Goal: Transaction & Acquisition: Purchase product/service

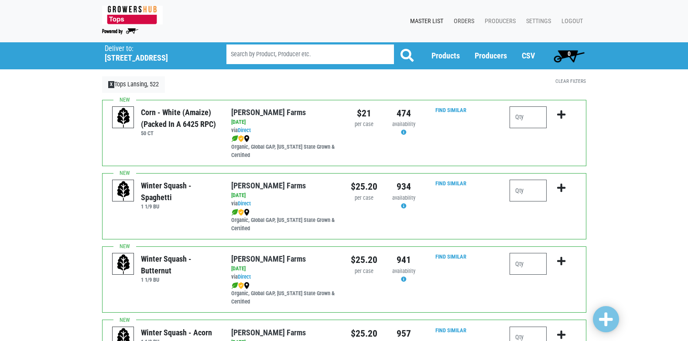
click at [467, 18] on link "Orders" at bounding box center [462, 21] width 31 height 17
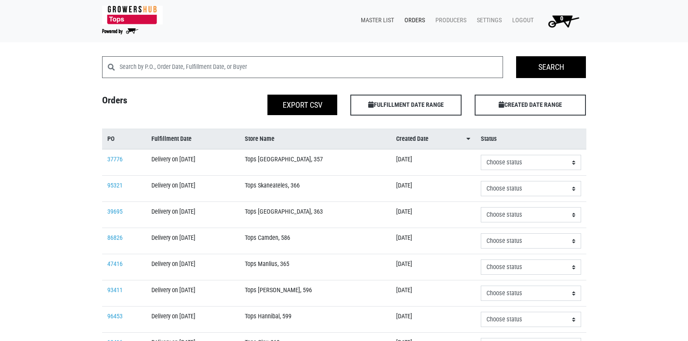
click at [374, 22] on link "Master List" at bounding box center [376, 20] width 44 height 17
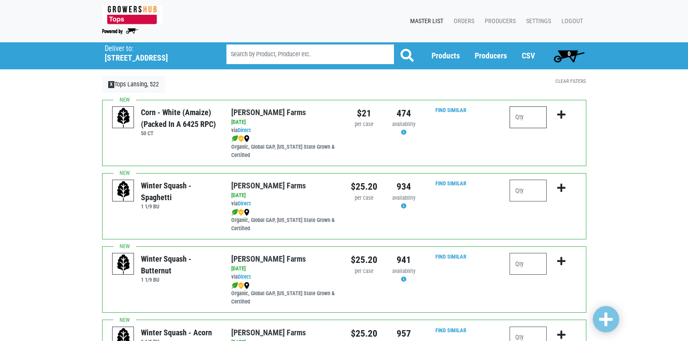
click at [527, 118] on input "number" at bounding box center [527, 117] width 37 height 22
type input "8"
click at [562, 116] on icon "submit" at bounding box center [561, 115] width 8 height 10
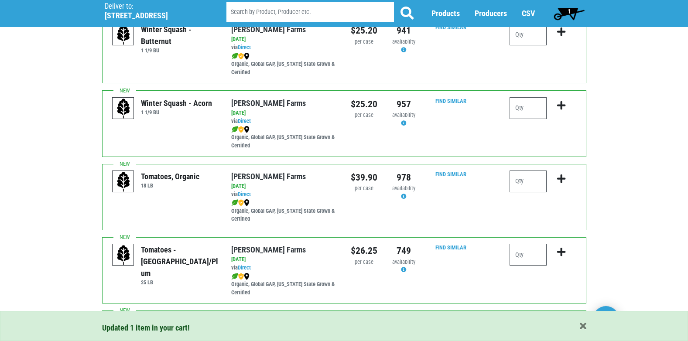
scroll to position [262, 0]
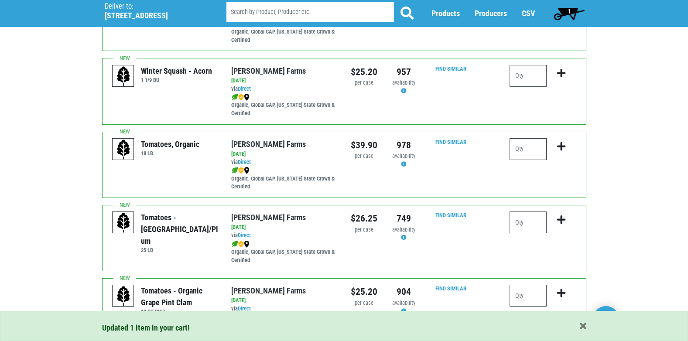
click at [540, 150] on input "number" at bounding box center [527, 149] width 37 height 22
type input "1"
click at [560, 147] on icon "submit" at bounding box center [561, 147] width 8 height 10
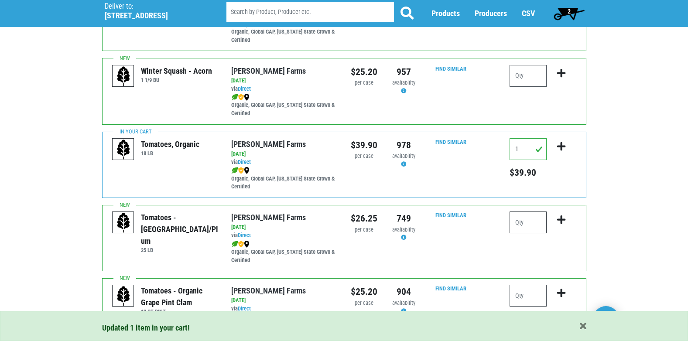
click at [540, 222] on input "number" at bounding box center [527, 223] width 37 height 22
type input "1"
click at [567, 221] on button "submit" at bounding box center [561, 225] width 20 height 27
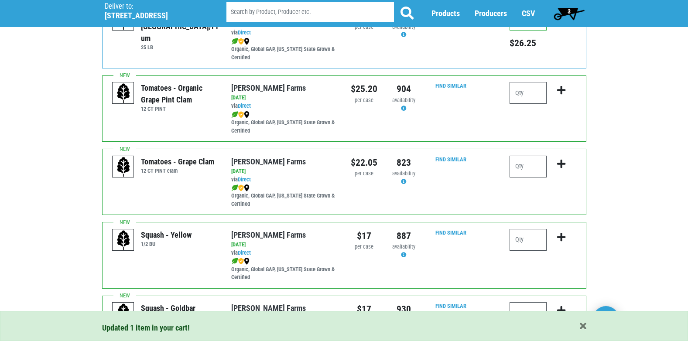
scroll to position [480, 0]
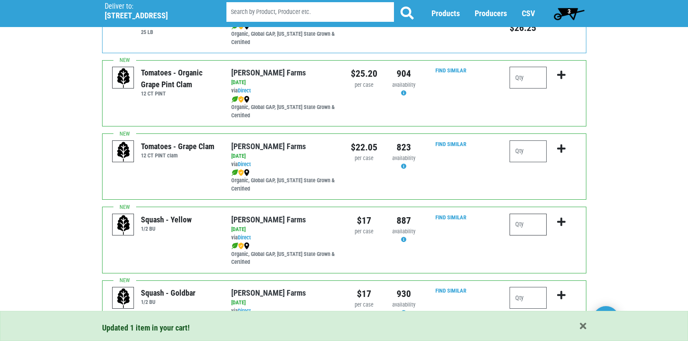
click at [539, 224] on input "number" at bounding box center [527, 225] width 37 height 22
type input "1"
click at [559, 222] on icon "submit" at bounding box center [561, 222] width 8 height 10
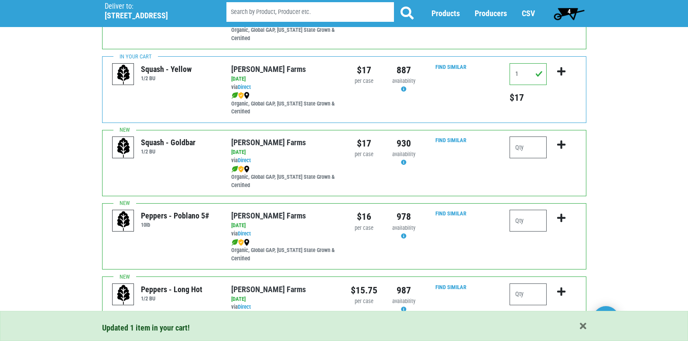
scroll to position [654, 0]
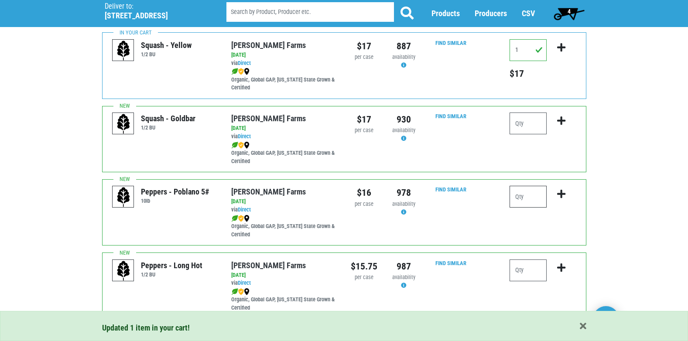
click at [529, 199] on input "number" at bounding box center [527, 197] width 37 height 22
type input "1"
click at [561, 194] on icon "submit" at bounding box center [561, 194] width 8 height 10
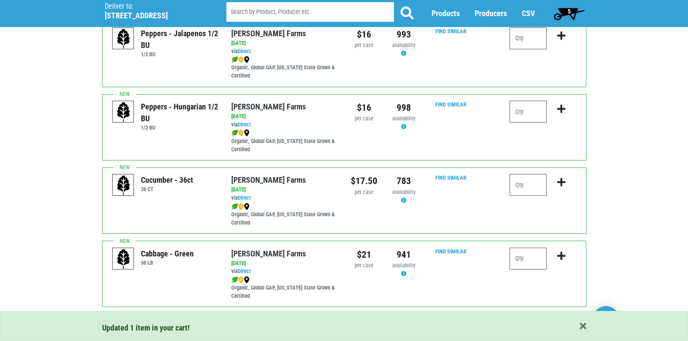
scroll to position [1003, 0]
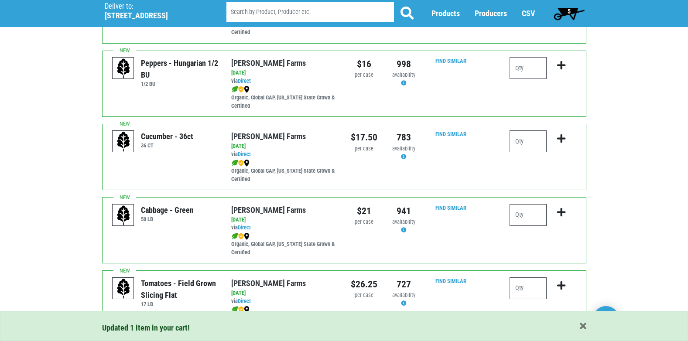
drag, startPoint x: 521, startPoint y: 216, endPoint x: 532, endPoint y: 214, distance: 11.1
click at [521, 216] on input "number" at bounding box center [527, 215] width 37 height 22
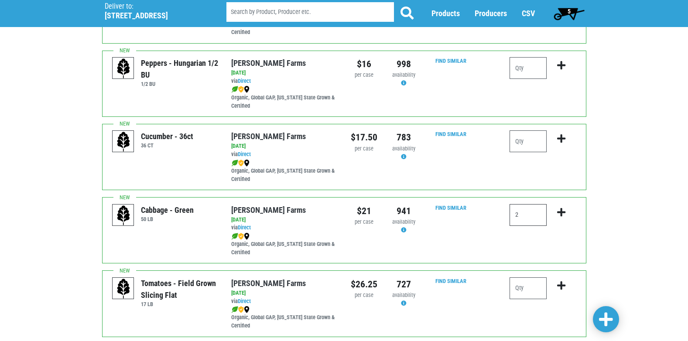
type input "2"
click at [560, 213] on icon "submit" at bounding box center [561, 213] width 8 height 10
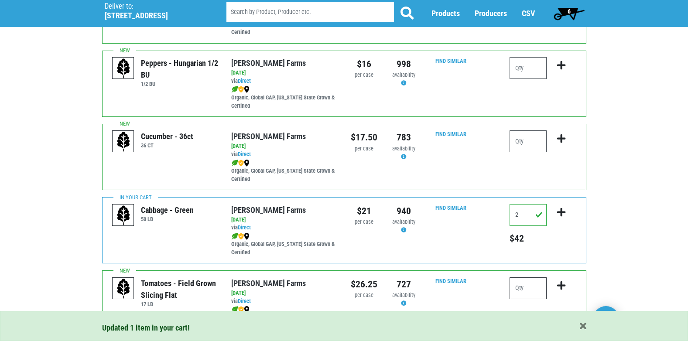
click at [532, 287] on input "number" at bounding box center [527, 288] width 37 height 22
type input "2"
click at [562, 286] on icon "submit" at bounding box center [561, 286] width 8 height 10
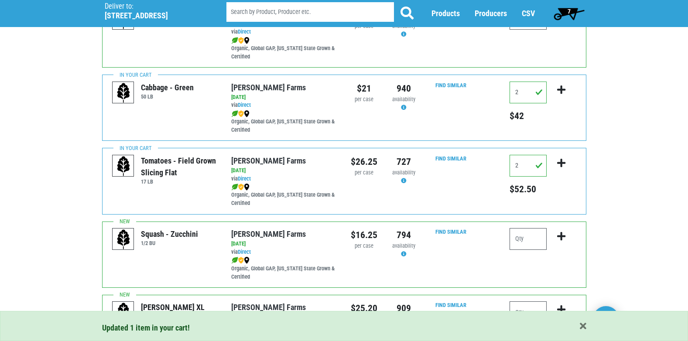
scroll to position [1134, 0]
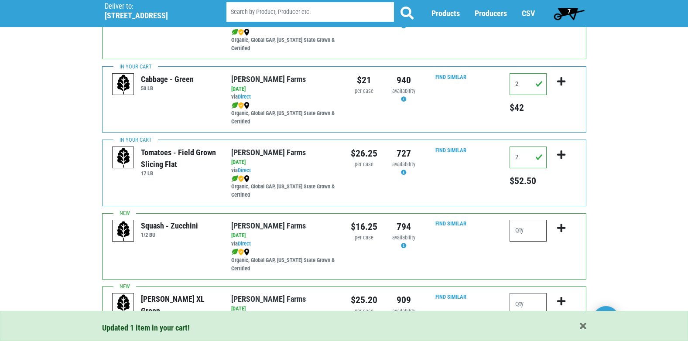
click at [530, 230] on input "number" at bounding box center [527, 231] width 37 height 22
type input "2"
click at [559, 226] on icon "submit" at bounding box center [561, 228] width 8 height 10
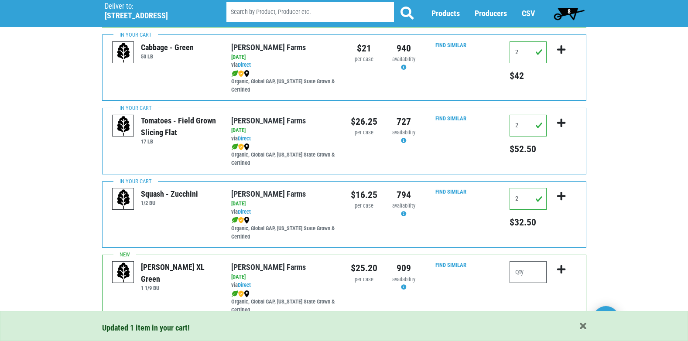
scroll to position [1221, 0]
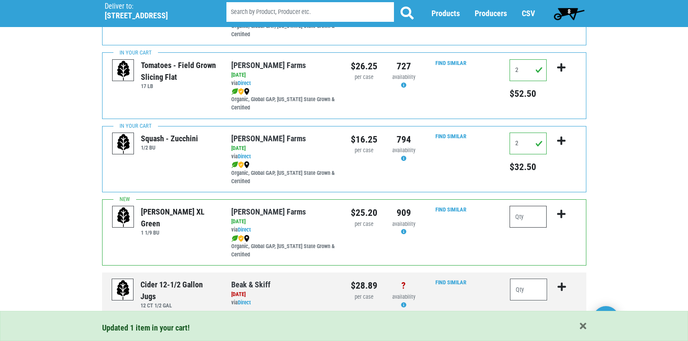
click at [530, 215] on input "number" at bounding box center [527, 217] width 37 height 22
type input "3"
click at [563, 214] on icon "submit" at bounding box center [561, 214] width 8 height 10
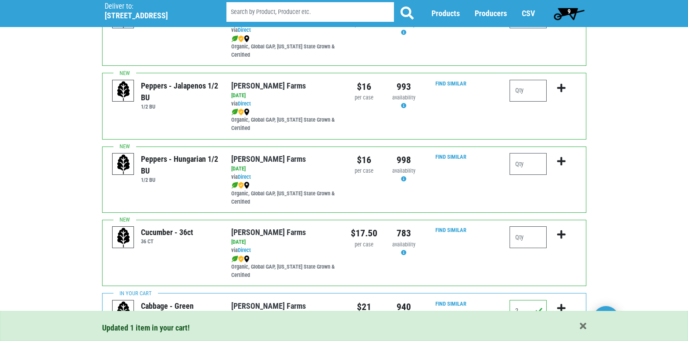
scroll to position [902, 0]
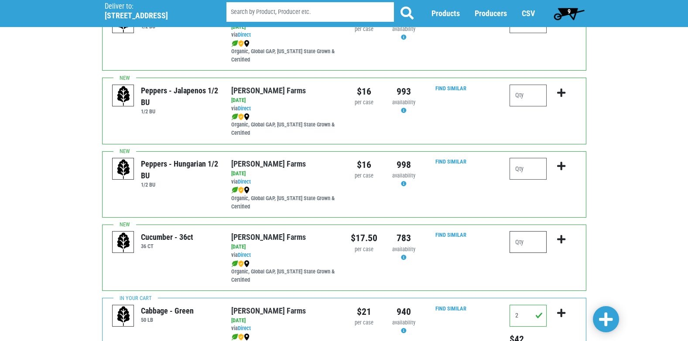
click at [532, 241] on input "number" at bounding box center [527, 242] width 37 height 22
type input "2"
click at [559, 239] on icon "submit" at bounding box center [561, 240] width 8 height 10
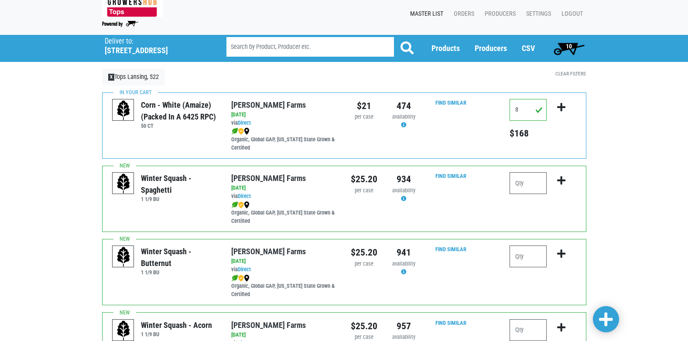
scroll to position [0, 0]
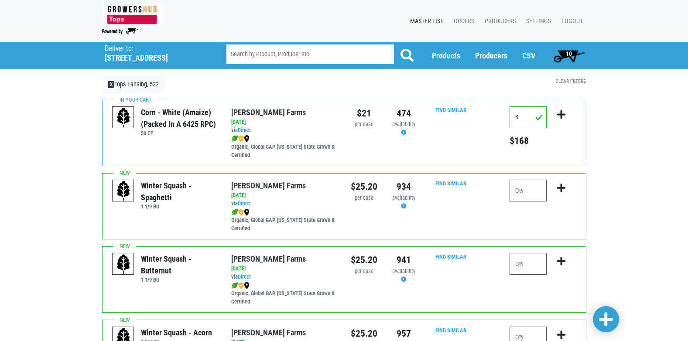
click at [573, 54] on span "10" at bounding box center [568, 55] width 39 height 17
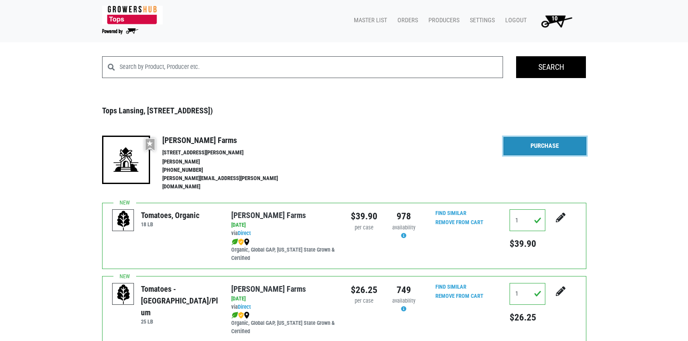
click at [536, 147] on link "Purchase" at bounding box center [544, 146] width 83 height 18
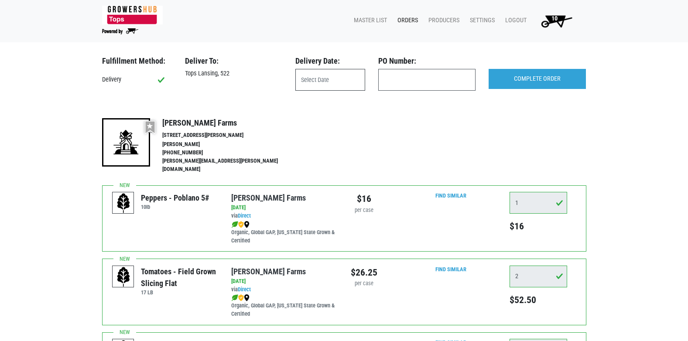
click at [318, 81] on input "text" at bounding box center [330, 80] width 70 height 22
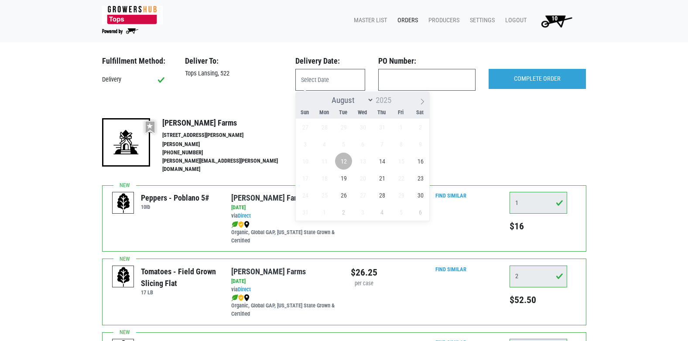
click at [343, 165] on span "12" at bounding box center [343, 161] width 17 height 17
type input "[DATE]"
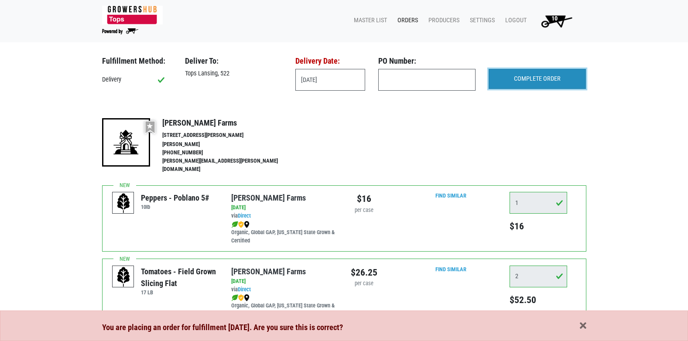
click at [531, 80] on input "COMPLETE ORDER" at bounding box center [536, 79] width 97 height 20
